Goal: Task Accomplishment & Management: Use online tool/utility

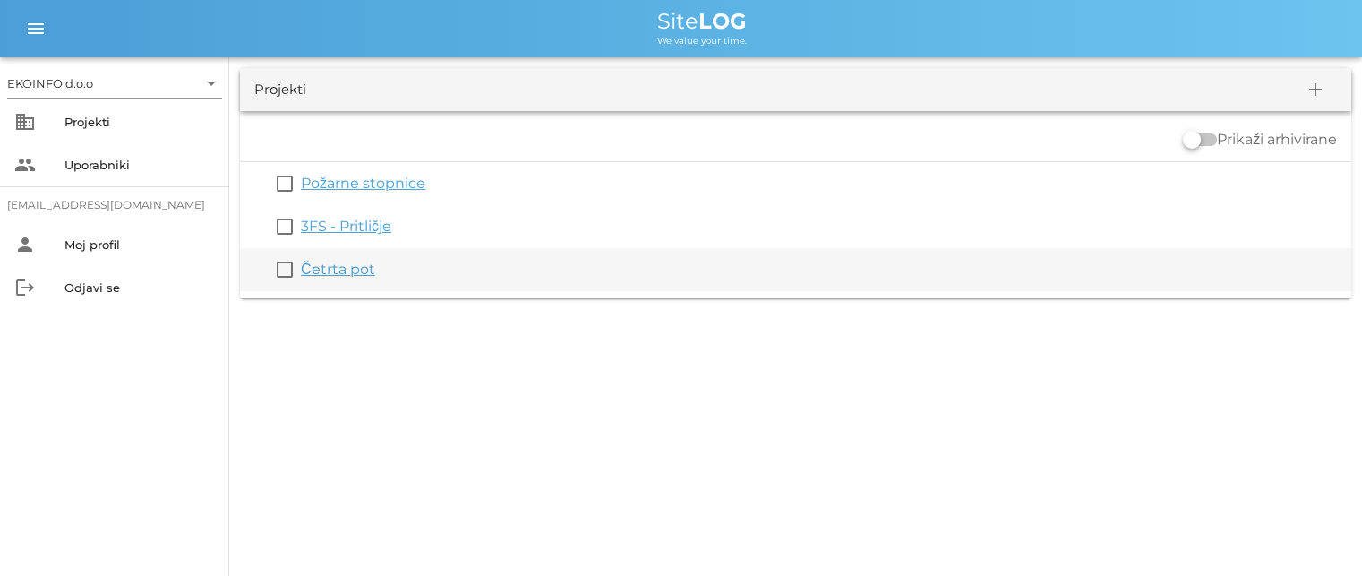
click at [339, 279] on div "Četrta pot" at bounding box center [822, 269] width 1043 height 21
click at [337, 273] on link "Četrta pot" at bounding box center [338, 269] width 74 height 17
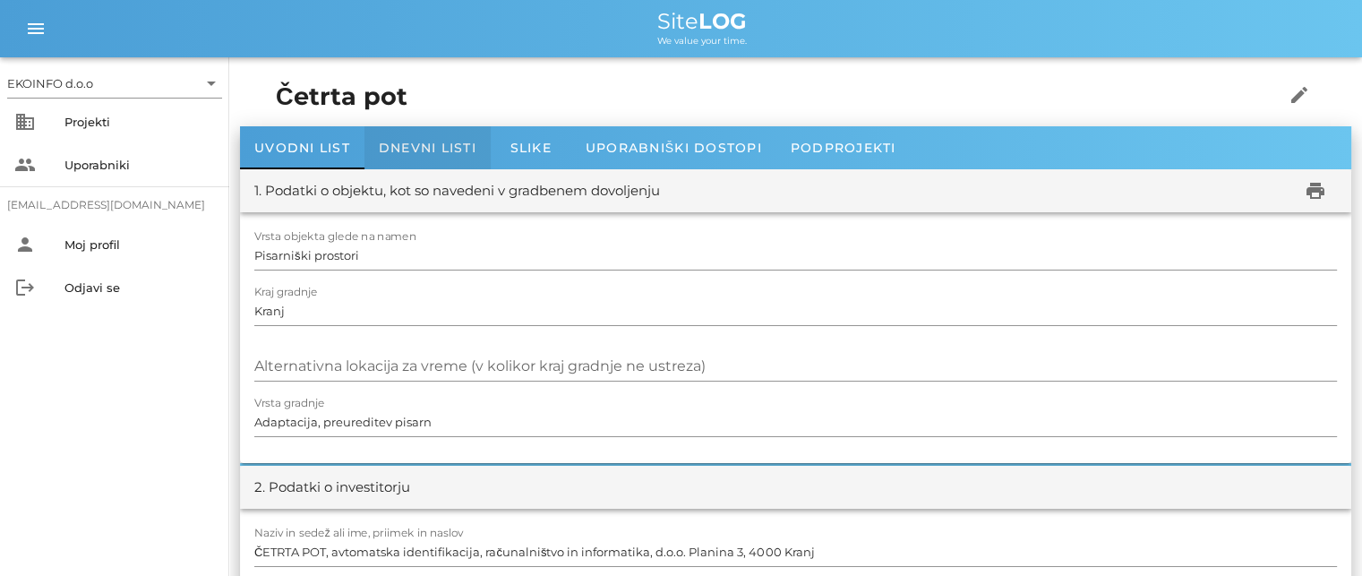
click at [406, 150] on span "Dnevni listi" at bounding box center [428, 148] width 98 height 16
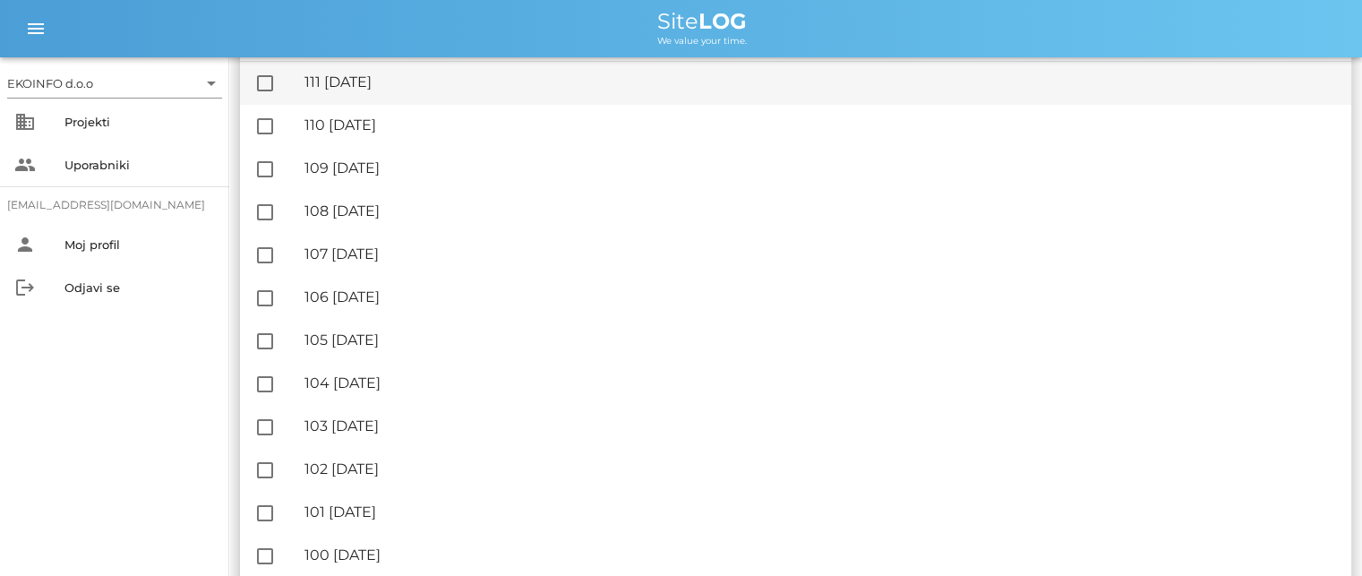
scroll to position [269, 0]
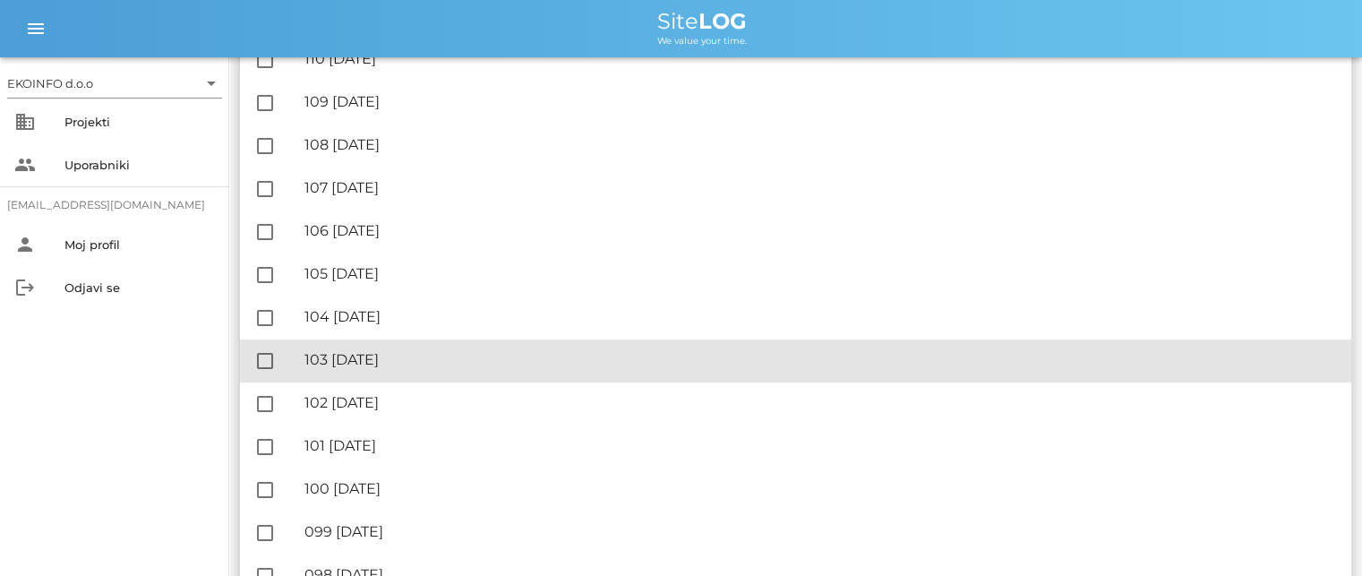
click at [394, 357] on div "🔏 103 [DATE]" at bounding box center [821, 359] width 1033 height 17
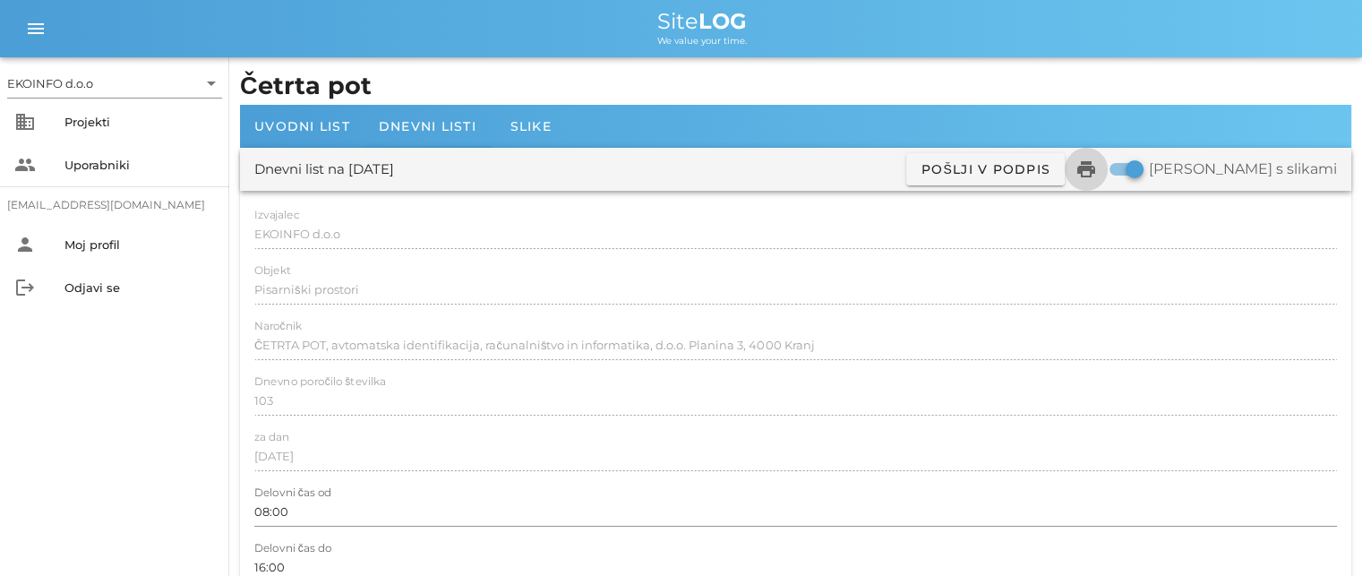
click at [1097, 169] on icon "print" at bounding box center [1086, 169] width 21 height 21
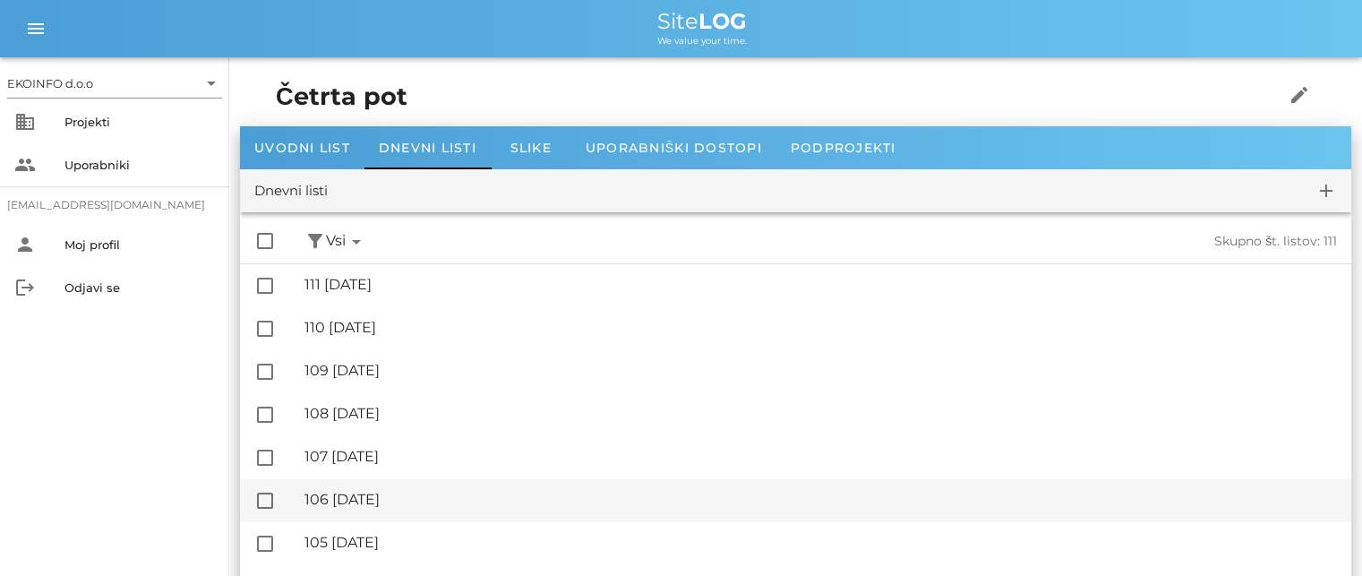
scroll to position [90, 0]
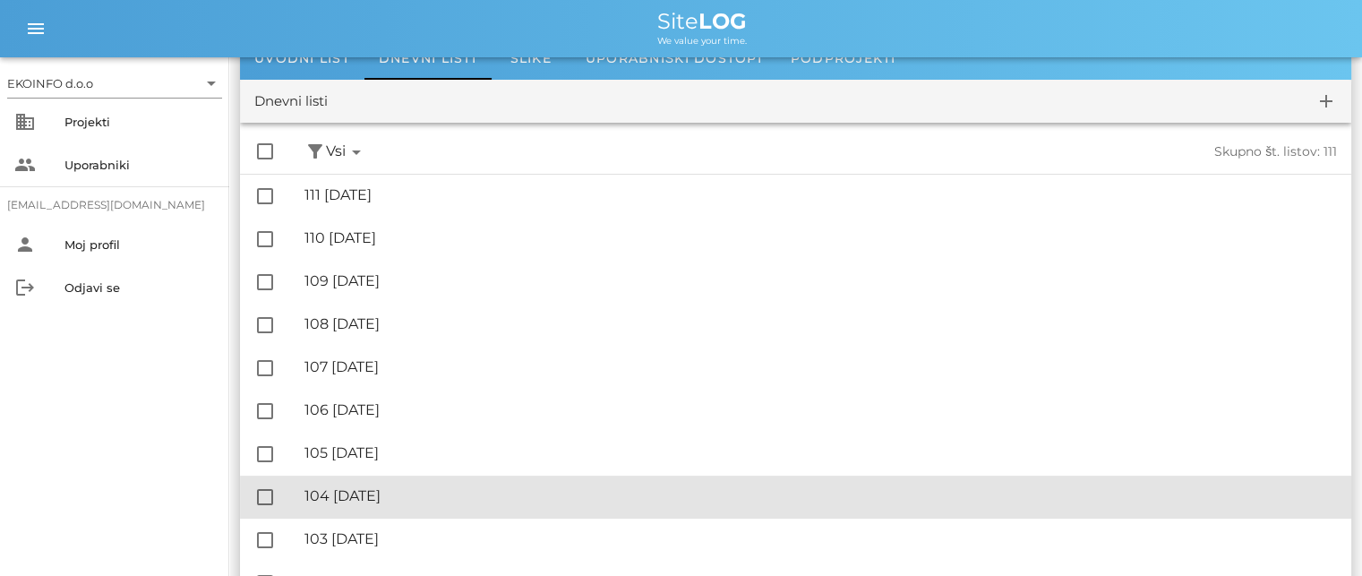
click at [416, 493] on div "🔏 104 [DATE]" at bounding box center [821, 495] width 1033 height 17
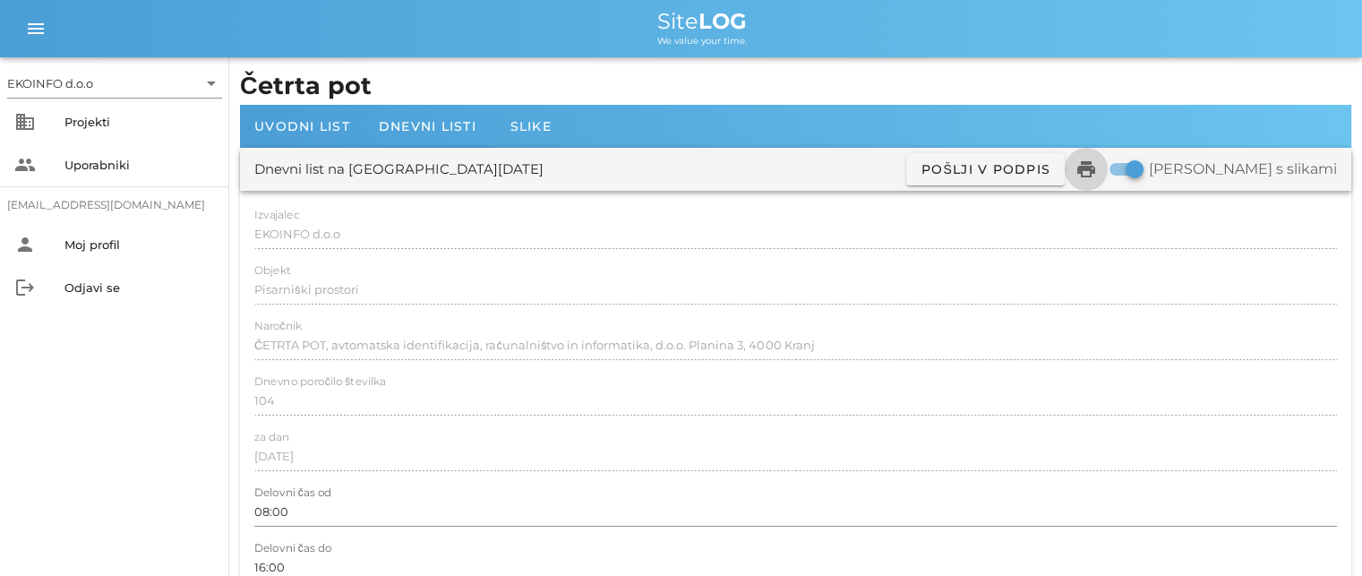
click at [1097, 174] on icon "print" at bounding box center [1086, 169] width 21 height 21
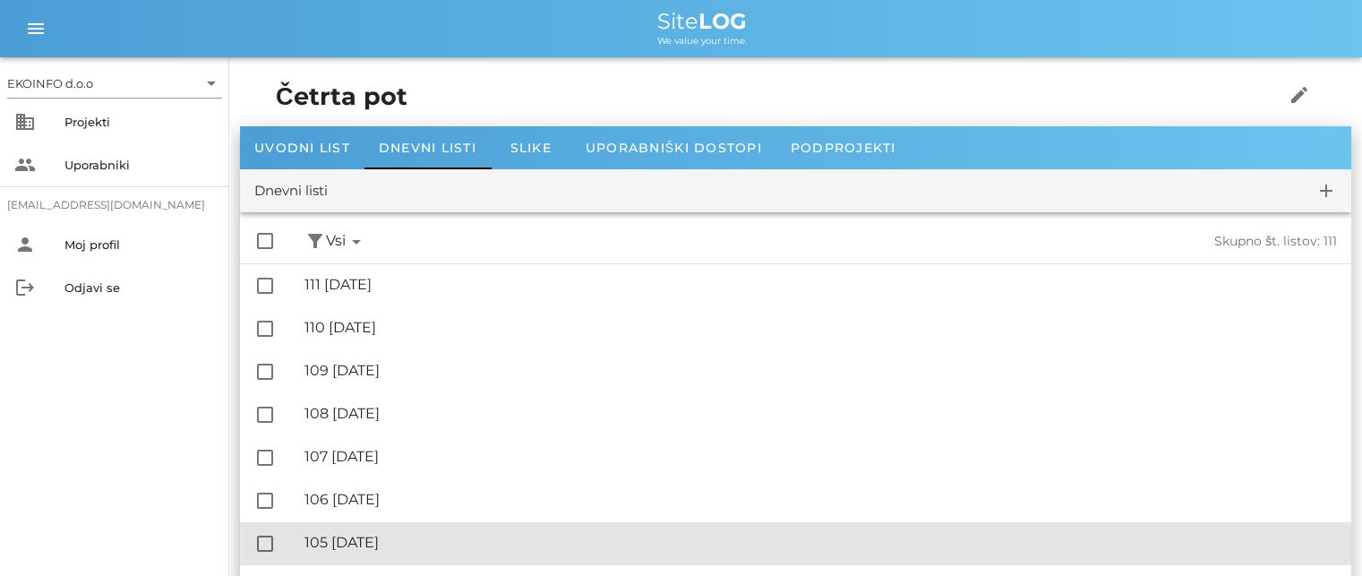
click at [401, 545] on div "🔏 105 [DATE]" at bounding box center [821, 542] width 1033 height 17
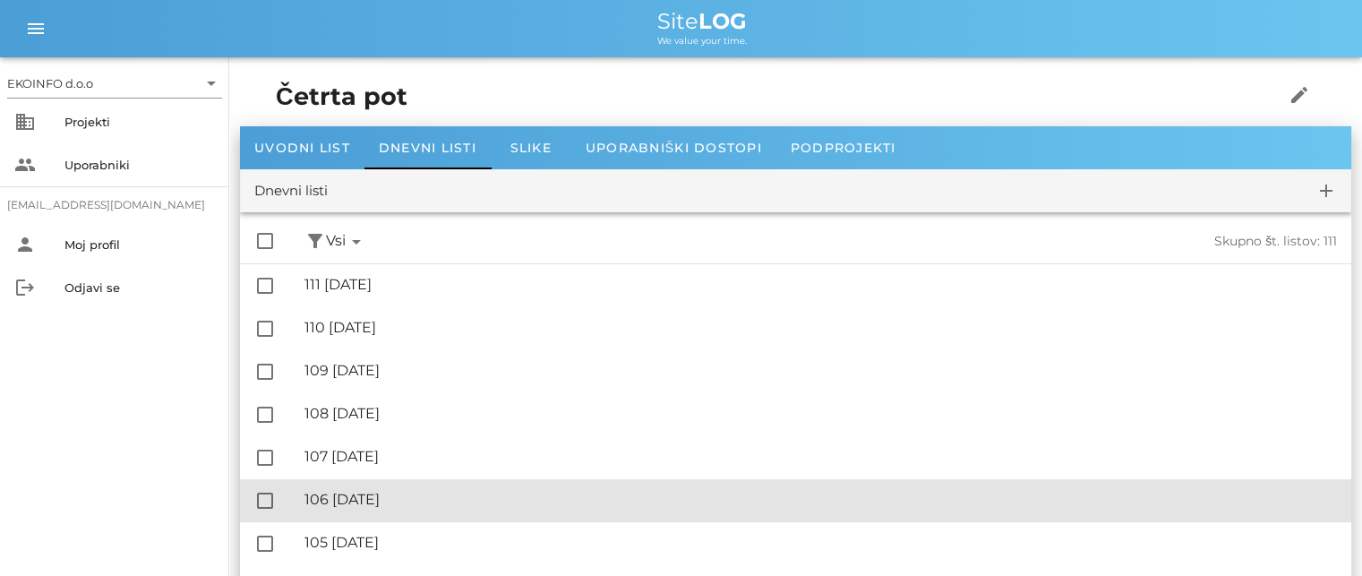
click at [422, 493] on div "🔏 106 [DATE]" at bounding box center [821, 499] width 1033 height 17
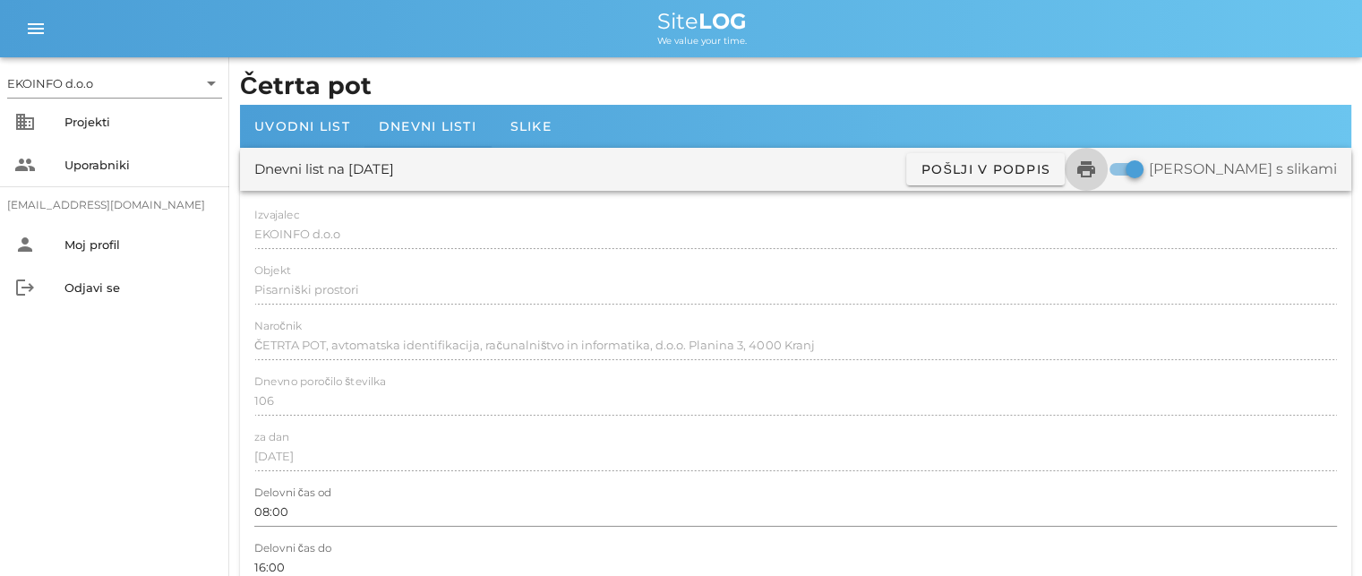
click at [1097, 169] on icon "print" at bounding box center [1086, 169] width 21 height 21
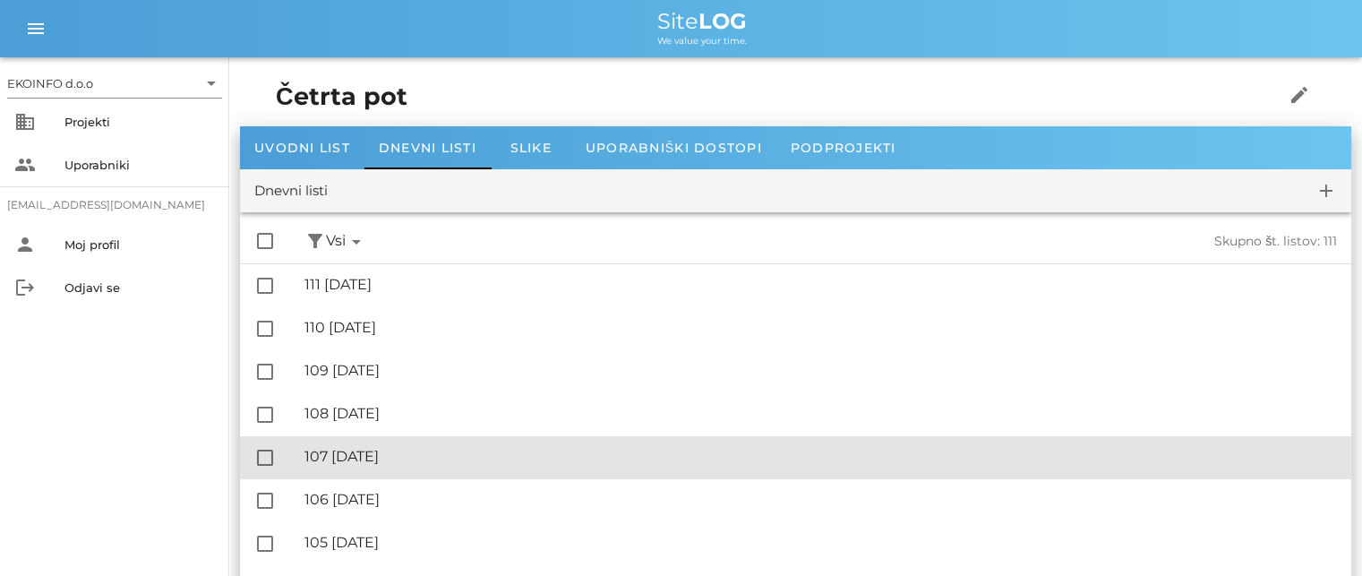
click at [395, 456] on div "🔏 107 [DATE]" at bounding box center [821, 456] width 1033 height 17
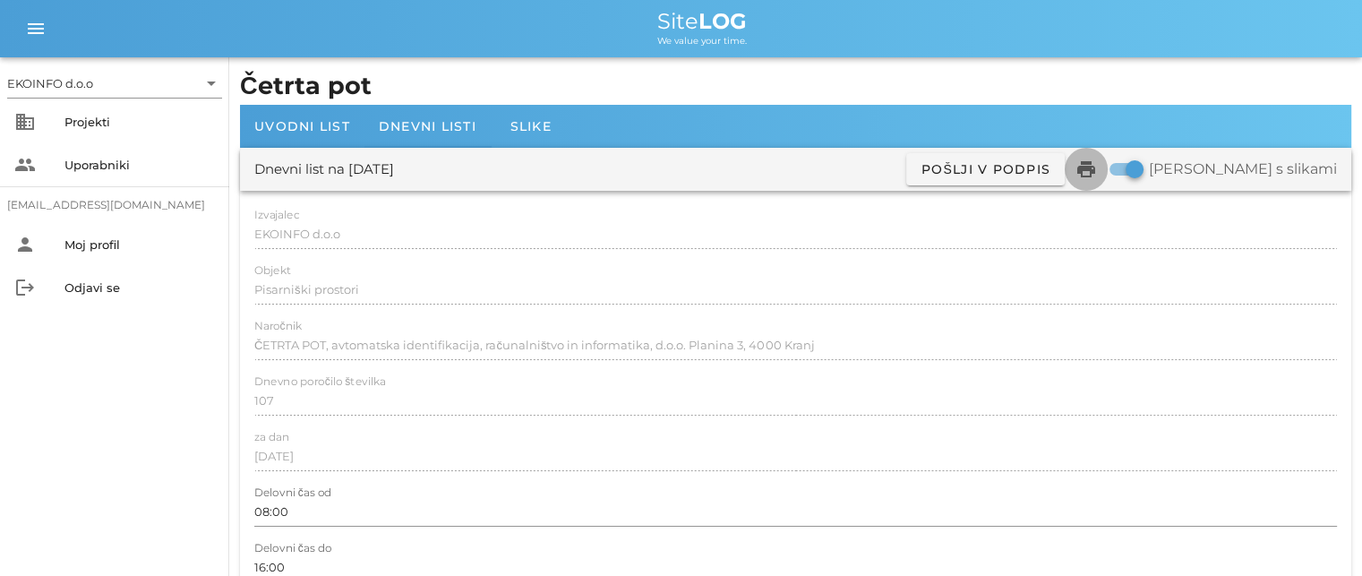
click at [1097, 167] on icon "print" at bounding box center [1086, 169] width 21 height 21
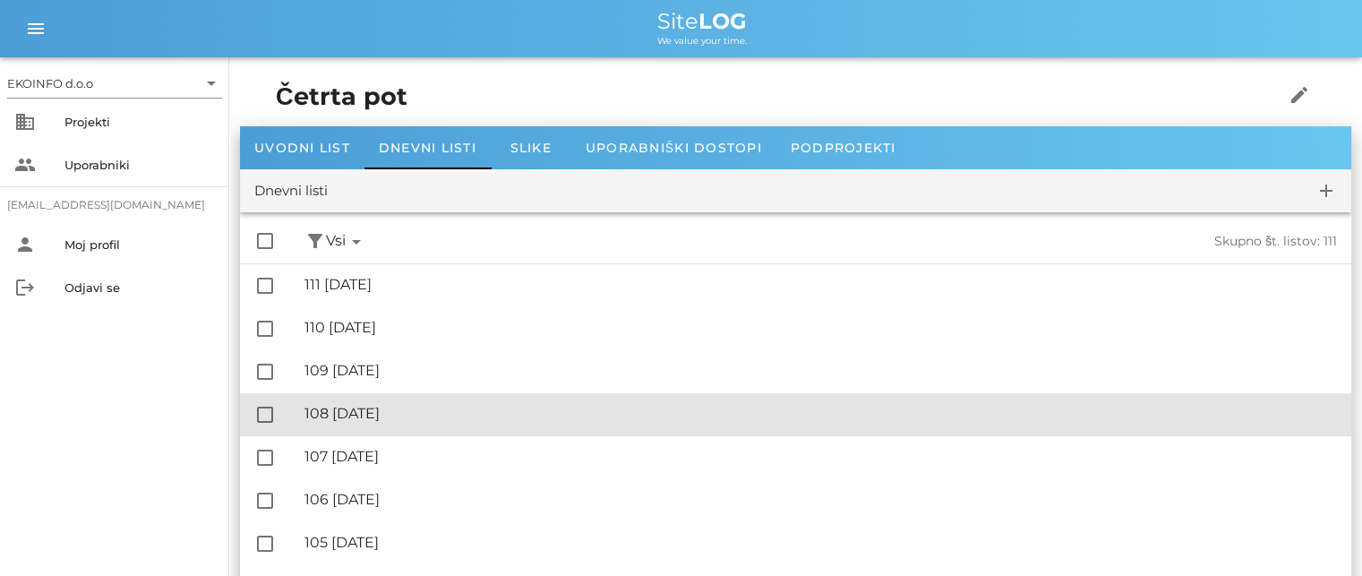
click at [398, 415] on div "🔏 108 [DATE]" at bounding box center [821, 413] width 1033 height 17
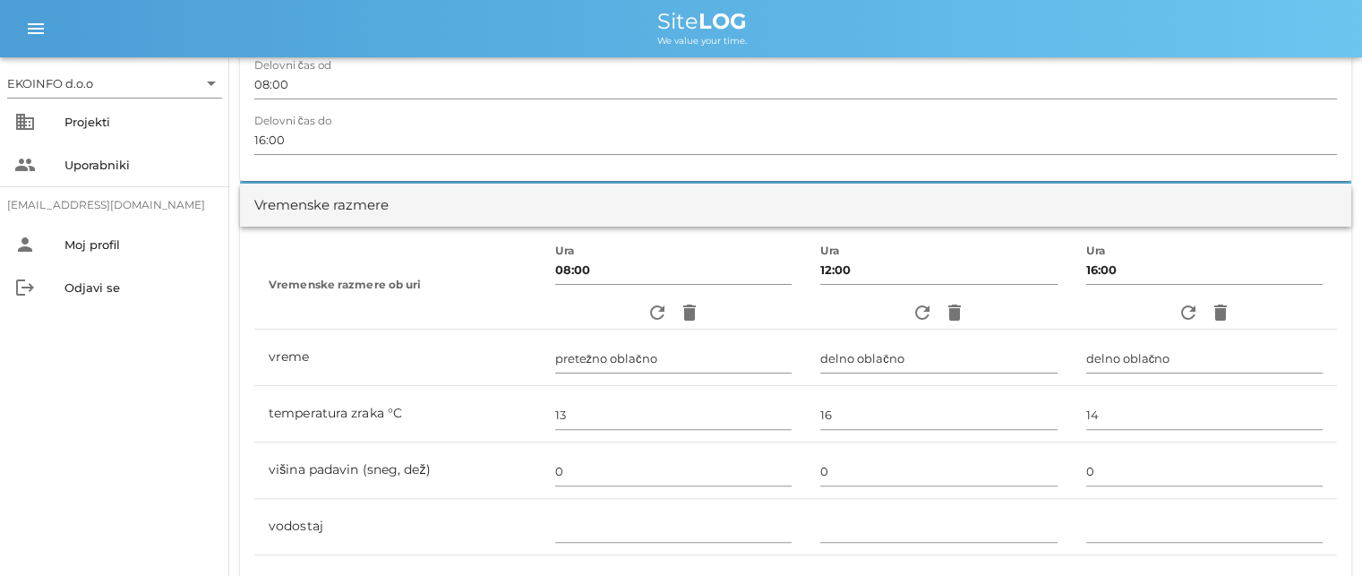
scroll to position [269, 0]
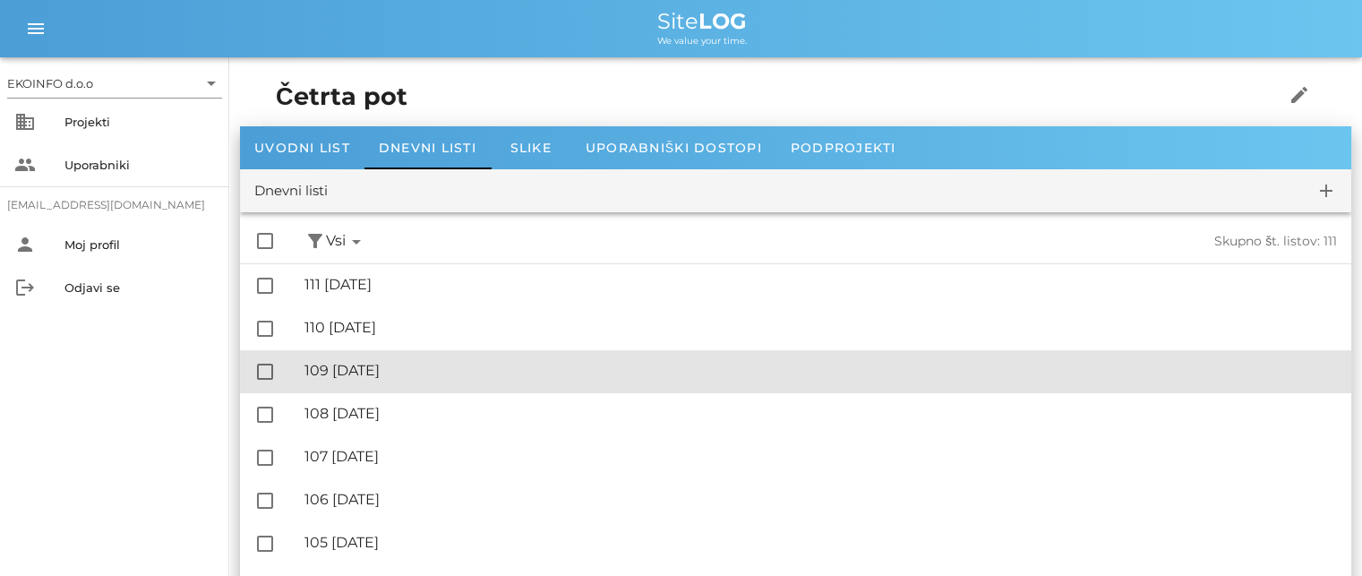
click at [402, 366] on div "🔏 109 [DATE]" at bounding box center [821, 370] width 1033 height 17
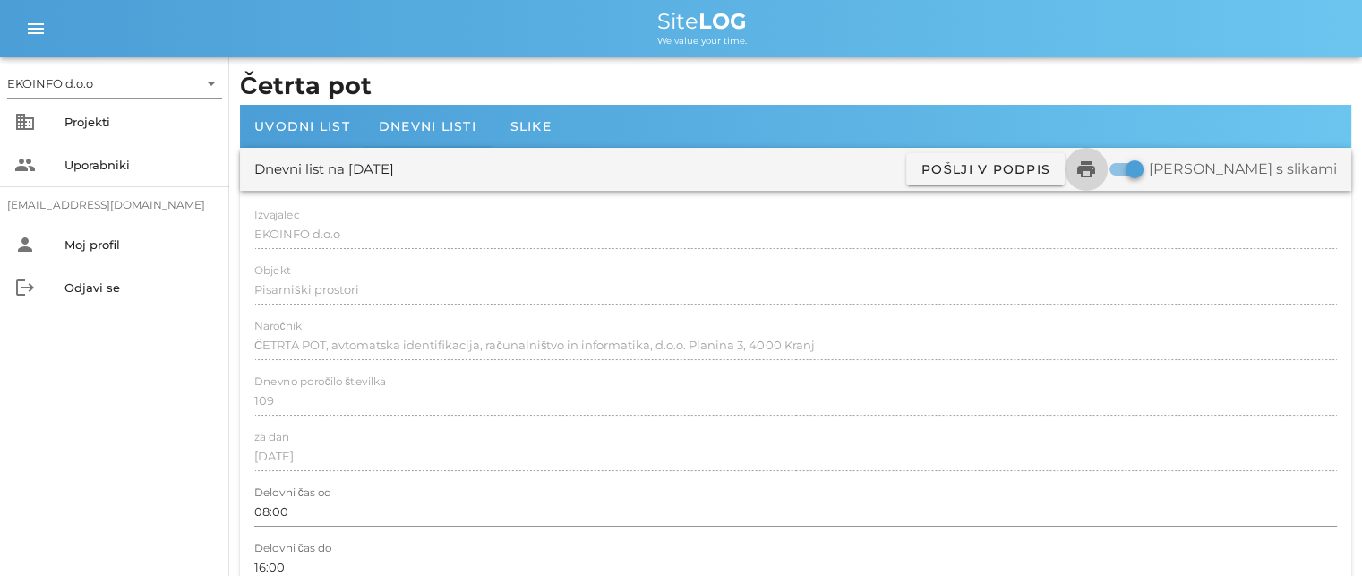
click at [1097, 167] on icon "print" at bounding box center [1086, 169] width 21 height 21
